Goal: Task Accomplishment & Management: Manage account settings

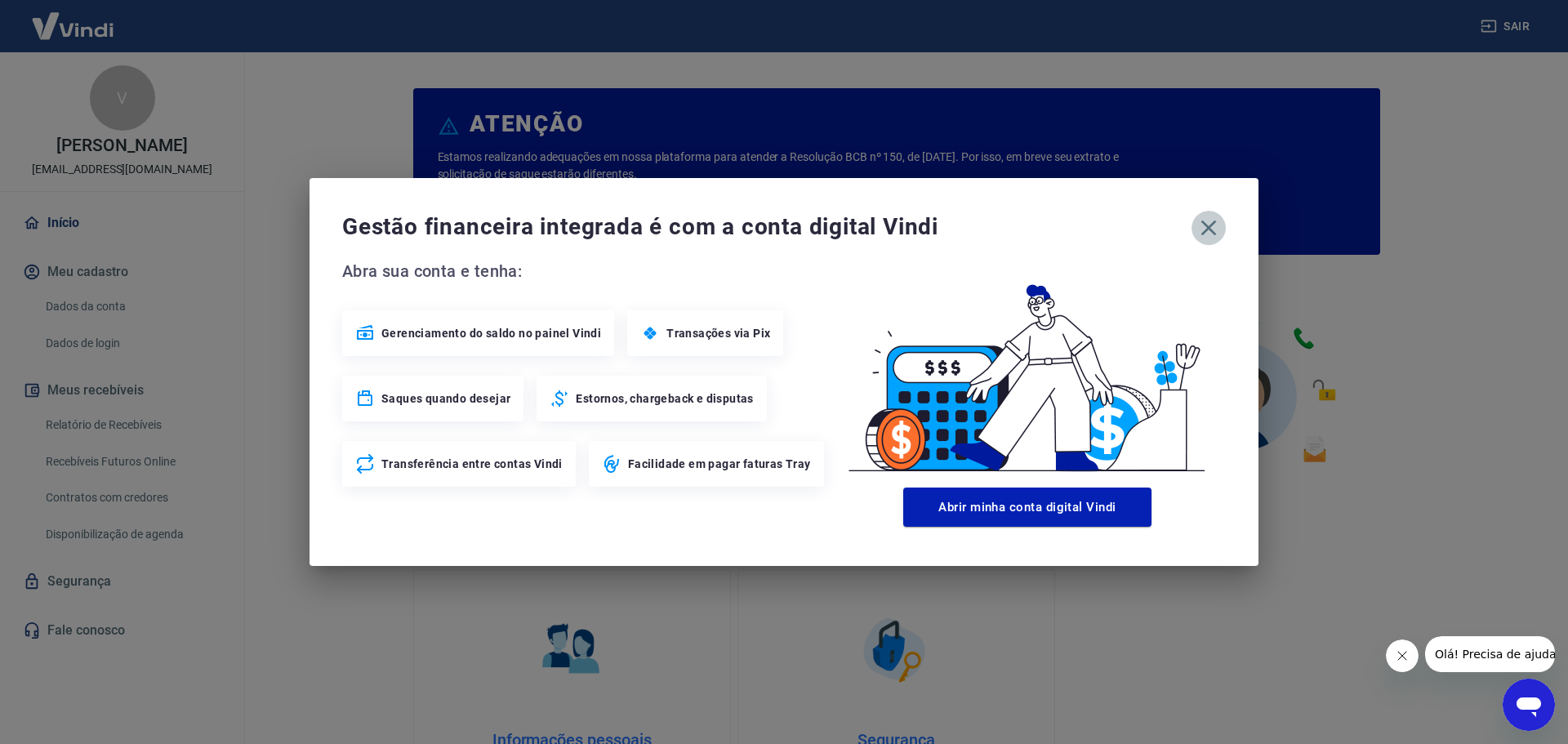
click at [1206, 225] on icon "button" at bounding box center [1209, 228] width 16 height 16
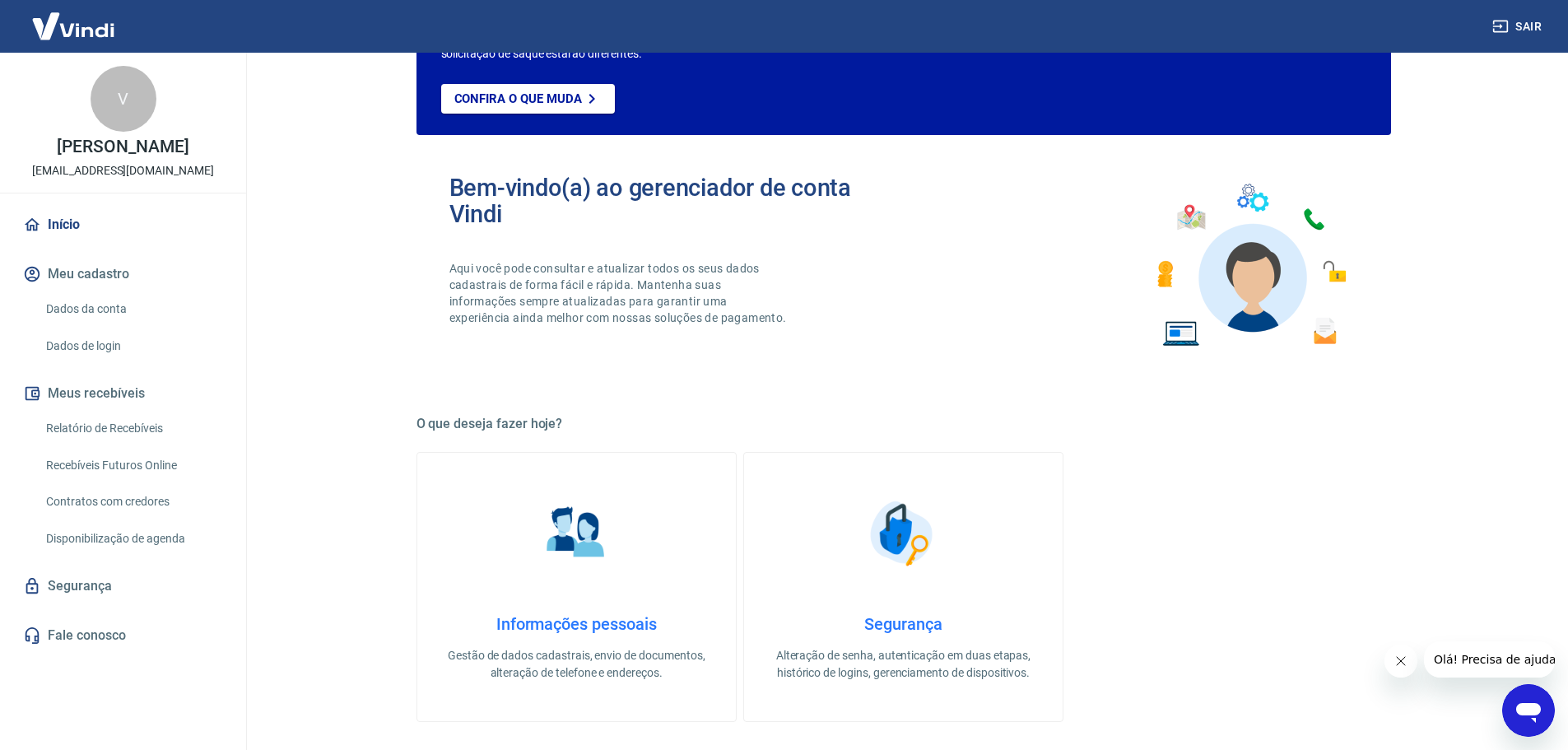
scroll to position [165, 0]
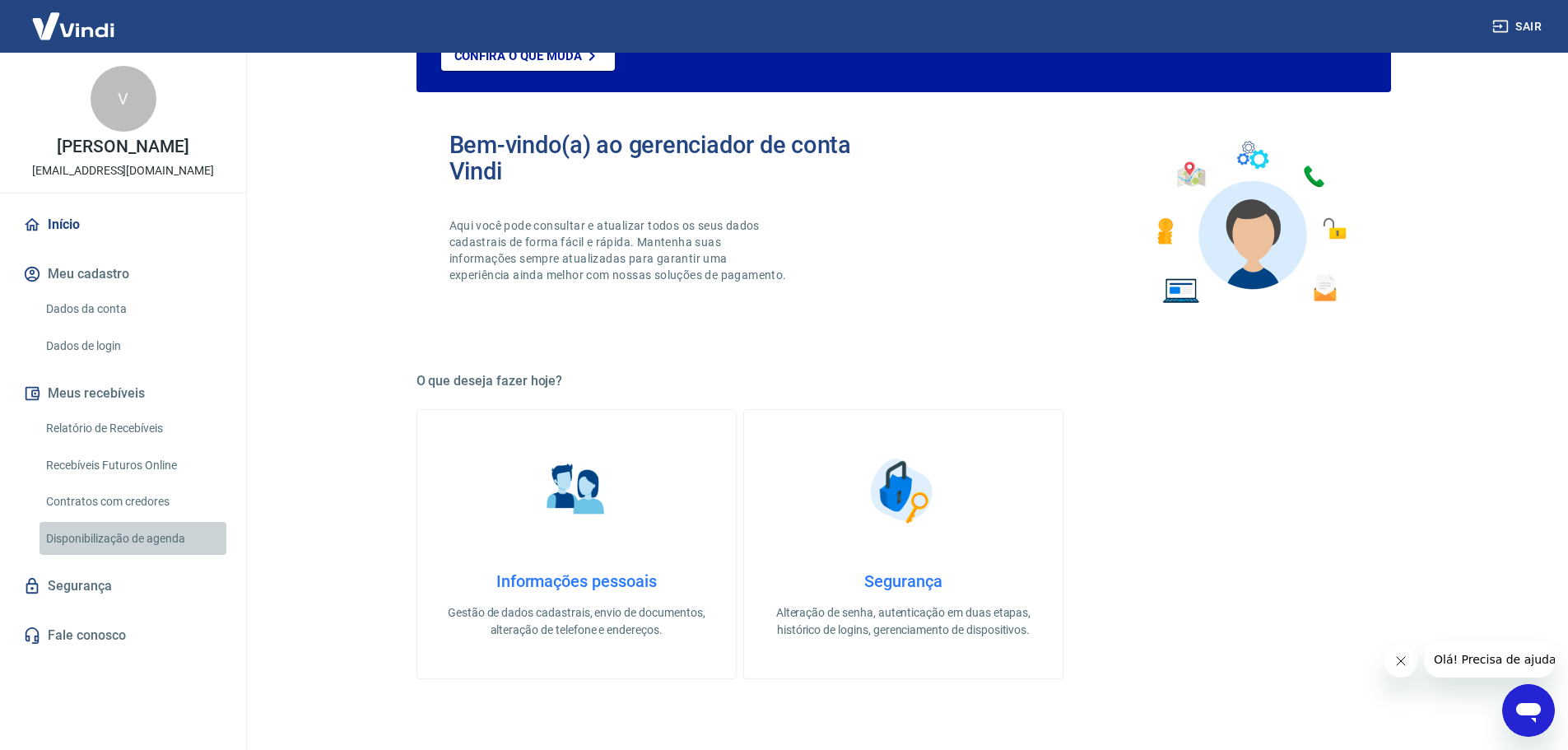
click at [117, 550] on link "Disponibilização de agenda" at bounding box center [133, 539] width 187 height 34
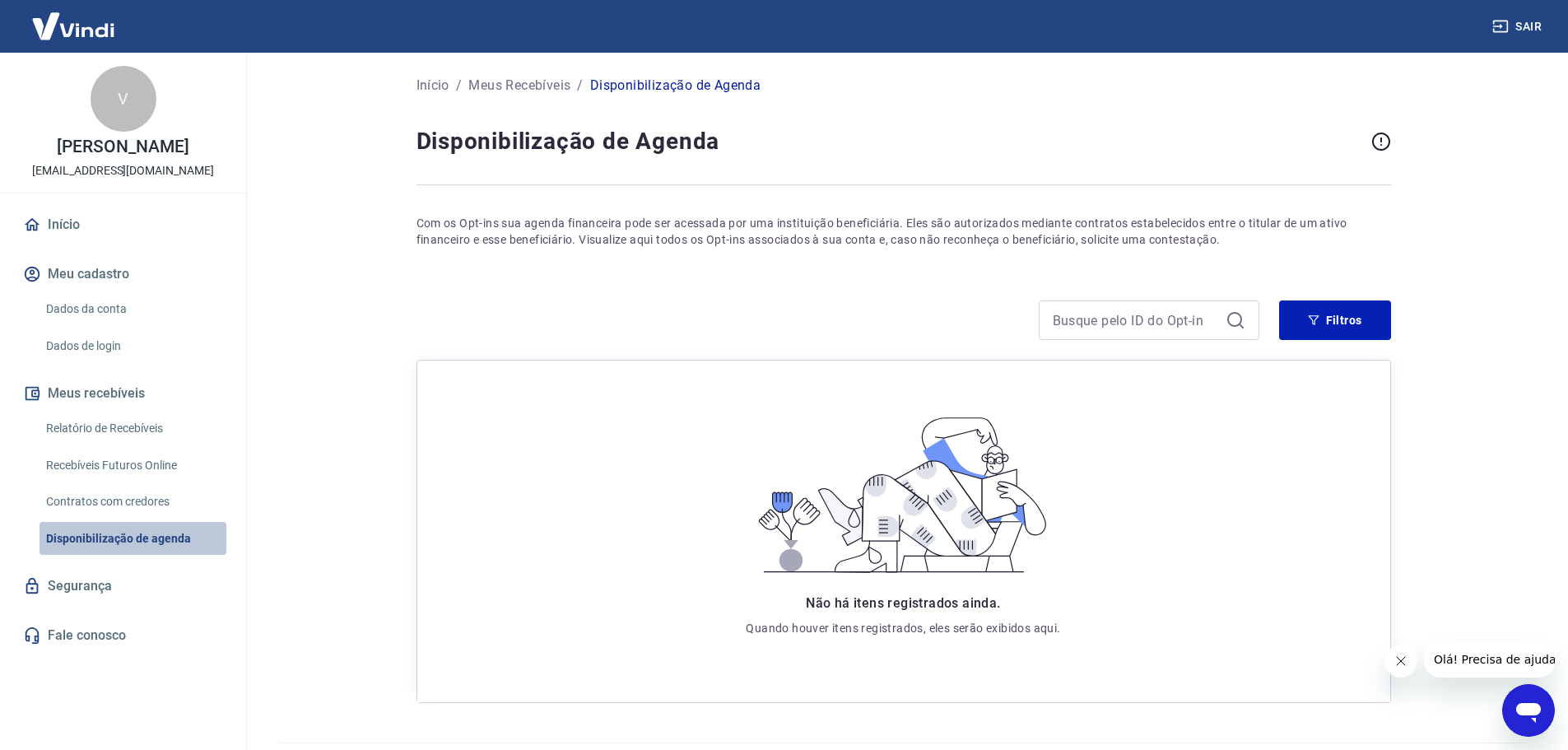
click at [117, 550] on link "Disponibilização de agenda" at bounding box center [133, 539] width 187 height 34
click at [123, 519] on link "Contratos com credores" at bounding box center [133, 502] width 187 height 34
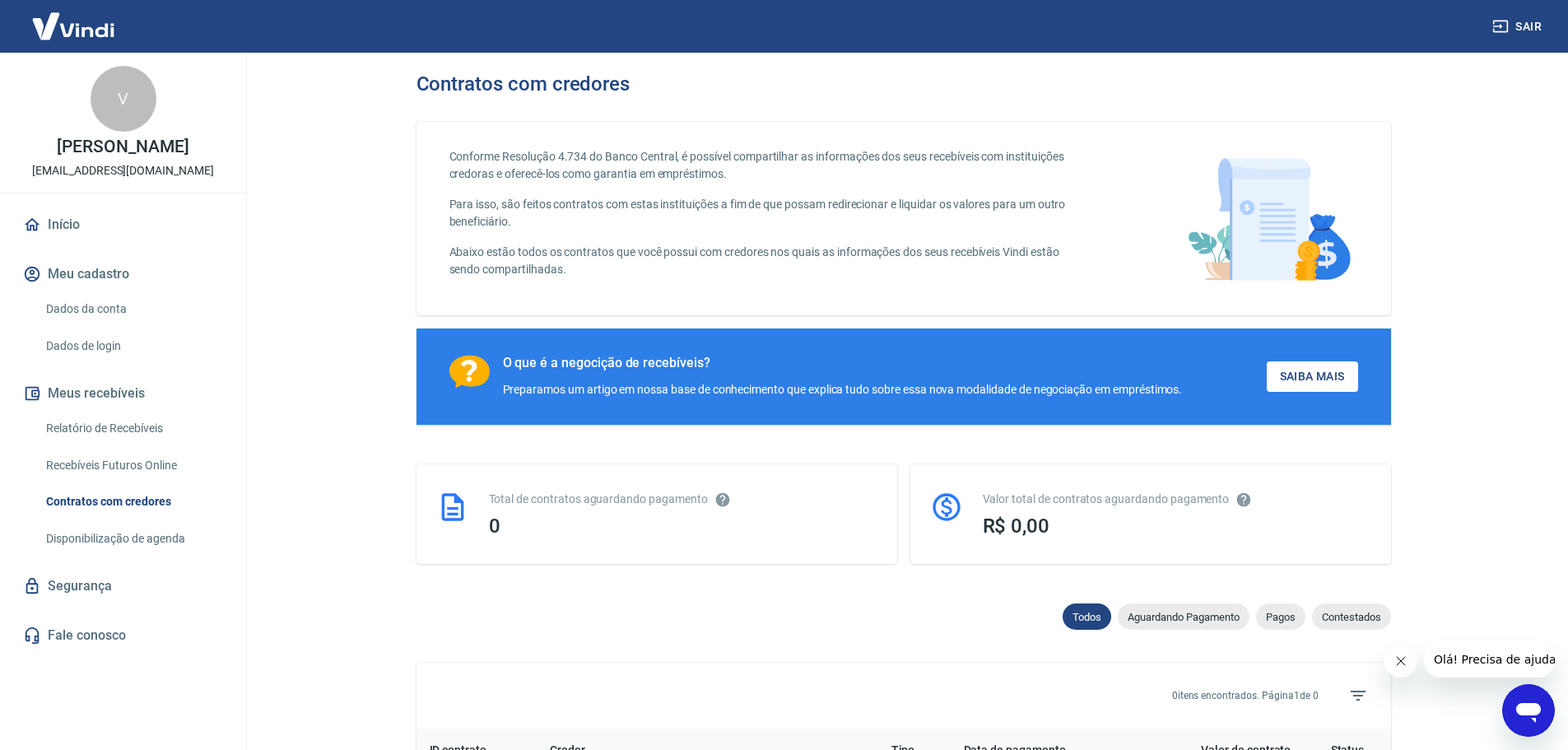
click at [129, 482] on link "Recebíveis Futuros Online" at bounding box center [133, 465] width 187 height 34
click at [109, 445] on link "Relatório de Recebíveis" at bounding box center [133, 429] width 187 height 34
